Goal: Task Accomplishment & Management: Complete application form

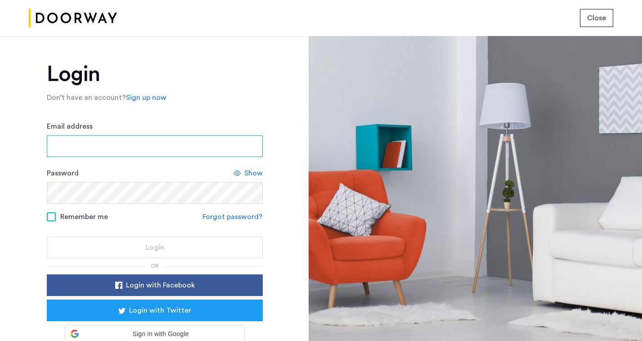
click at [165, 155] on input "Email address" at bounding box center [155, 146] width 216 height 22
type input "**********"
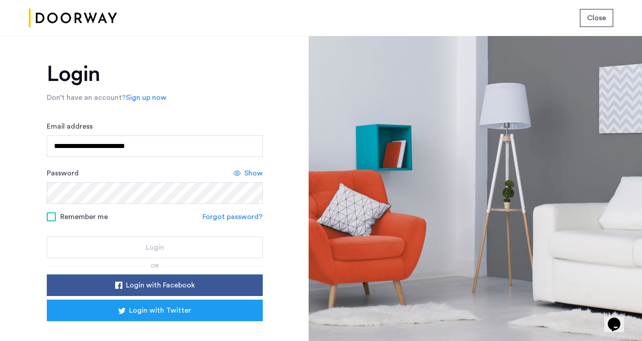
click at [94, 179] on div "Password Show" at bounding box center [155, 186] width 216 height 36
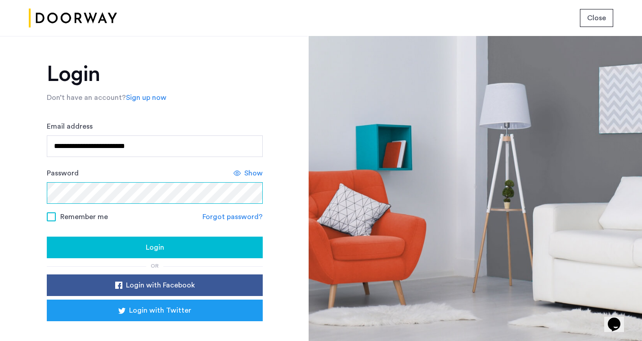
click at [47, 237] on button "Login" at bounding box center [155, 248] width 216 height 22
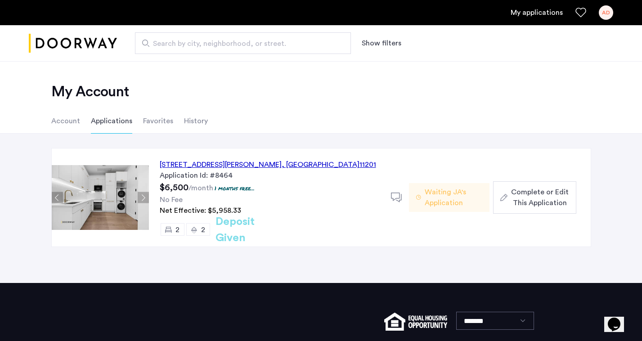
click at [56, 121] on li "Account" at bounding box center [65, 120] width 29 height 25
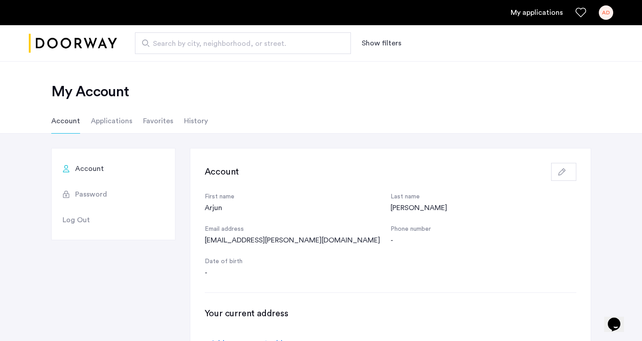
click at [99, 121] on li "Applications" at bounding box center [111, 120] width 41 height 25
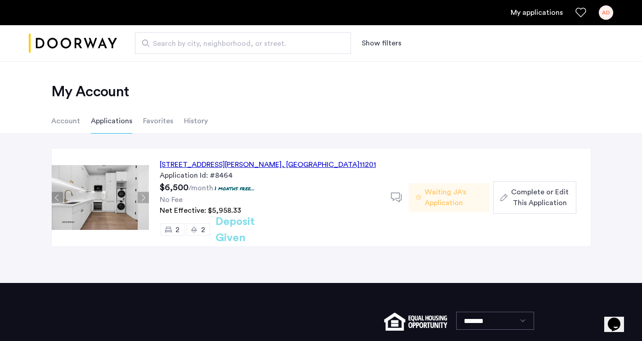
click at [201, 166] on div "155 Smith Street, Unit 3A, Brooklyn , NY 11201" at bounding box center [268, 164] width 216 height 11
click at [116, 192] on img at bounding box center [100, 197] width 97 height 65
click at [396, 198] on use at bounding box center [396, 197] width 11 height 9
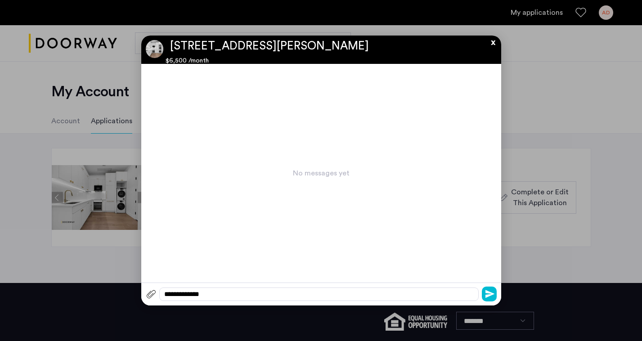
click at [493, 42] on button "x" at bounding box center [490, 41] width 13 height 10
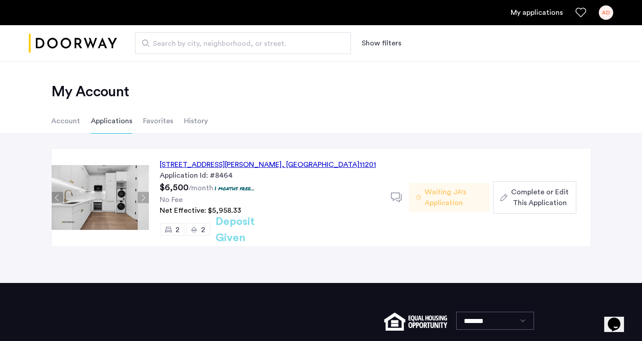
click at [55, 123] on li "Account" at bounding box center [65, 120] width 29 height 25
click at [536, 202] on span "Complete or Edit This Application" at bounding box center [540, 198] width 58 height 22
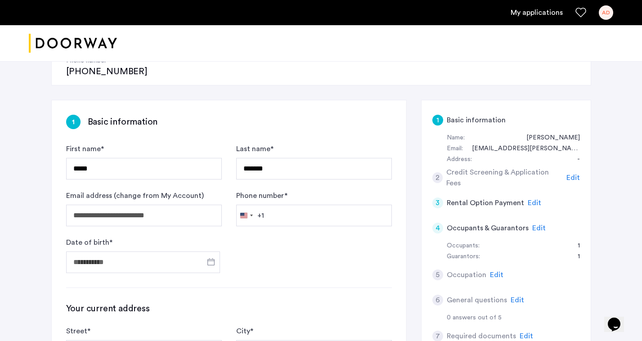
scroll to position [140, 0]
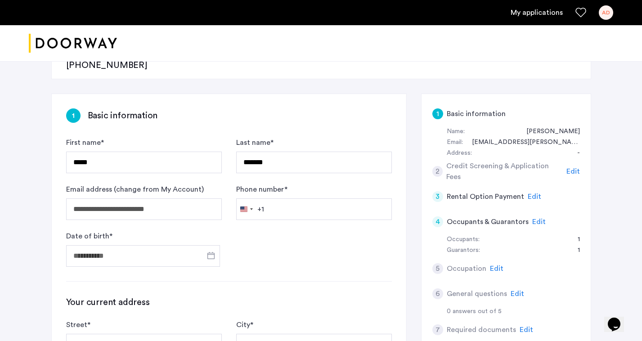
click at [537, 218] on span "Edit" at bounding box center [538, 221] width 13 height 7
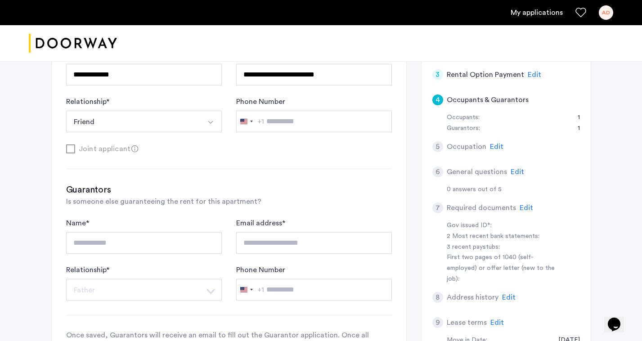
scroll to position [266, 0]
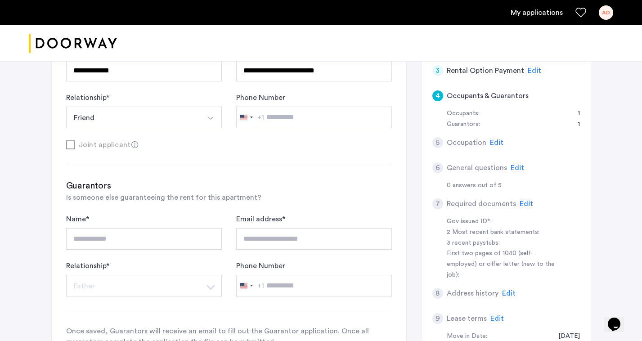
click at [508, 290] on span "Edit" at bounding box center [508, 293] width 13 height 7
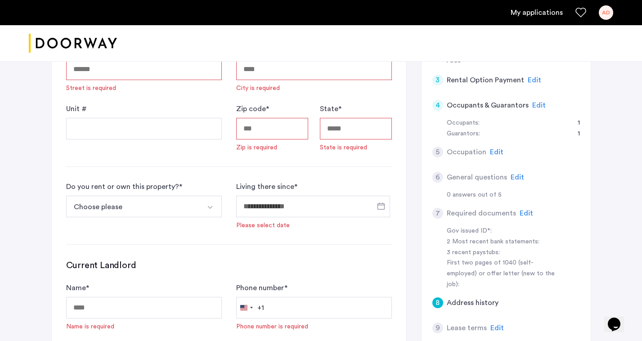
scroll to position [193, 0]
